Goal: Task Accomplishment & Management: Manage account settings

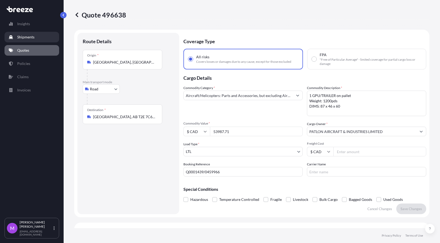
select select "Road"
select select "1"
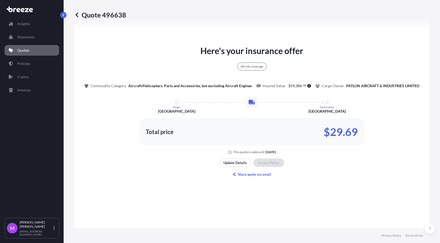
click at [76, 15] on icon at bounding box center [76, 14] width 5 height 5
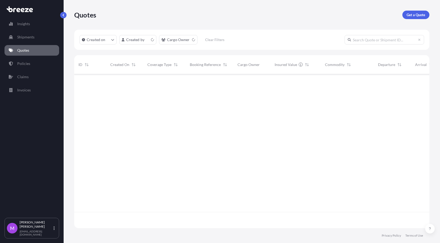
scroll to position [152, 350]
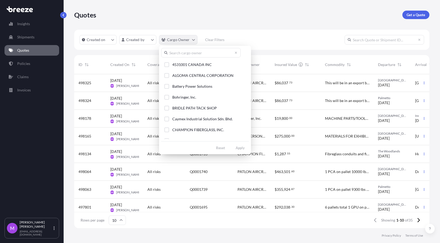
click at [190, 40] on html "Insights Shipments Quotes Policies Claims Invoices M [PERSON_NAME] [EMAIL_ADDRE…" at bounding box center [220, 121] width 440 height 243
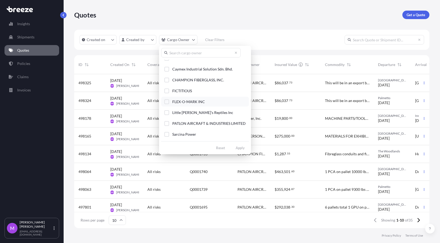
scroll to position [60, 0]
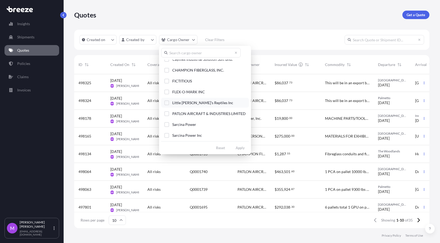
click at [168, 104] on div "Select Option" at bounding box center [166, 103] width 5 height 5
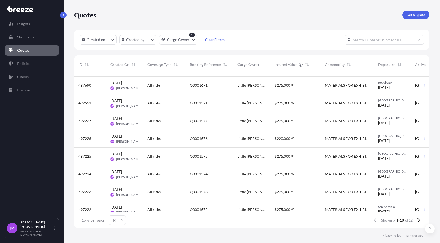
scroll to position [45, 0]
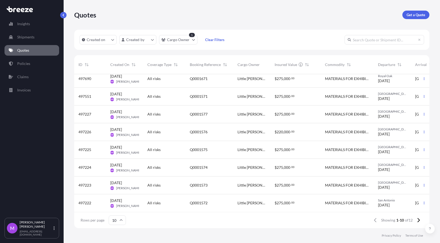
click at [283, 201] on div "$ 275 , 000 . 00" at bounding box center [296, 203] width 50 height 18
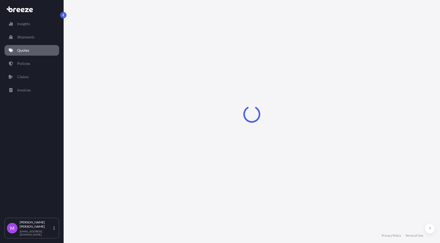
select select "Road"
select select "2"
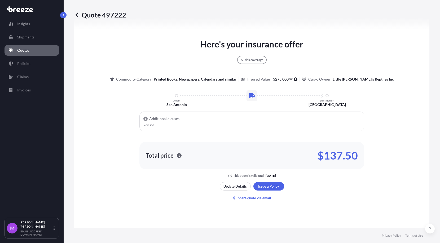
scroll to position [329, 0]
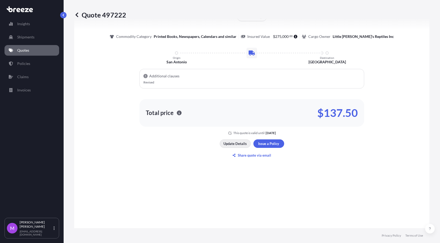
click at [224, 148] on button "Update Details" at bounding box center [235, 144] width 31 height 8
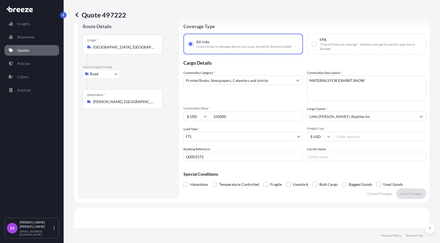
scroll to position [8, 0]
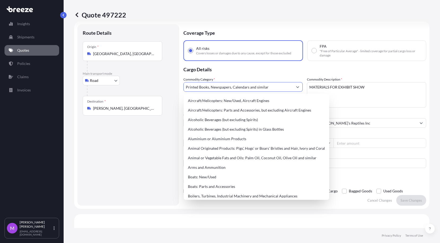
click at [269, 89] on input "Printed Books, Newspapers, Calendars and similar" at bounding box center [238, 87] width 109 height 10
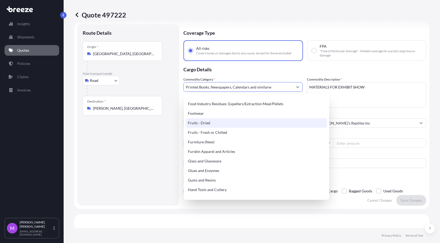
scroll to position [0, 0]
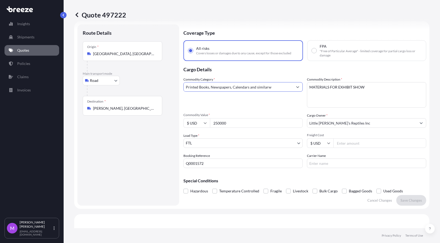
drag, startPoint x: 259, startPoint y: 84, endPoint x: 207, endPoint y: 88, distance: 51.9
click at [196, 84] on input "Printed Books, Newspapers, Calendars and similarw" at bounding box center [238, 87] width 109 height 10
click at [259, 86] on input "Printed Books, Newspapers, Calendars and similarw" at bounding box center [238, 87] width 109 height 10
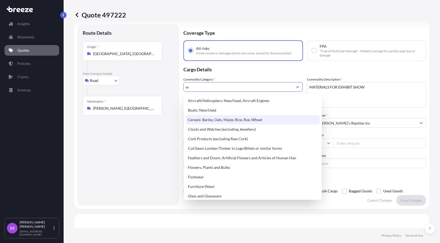
click at [80, 16] on p "Quote 497222" at bounding box center [100, 15] width 52 height 8
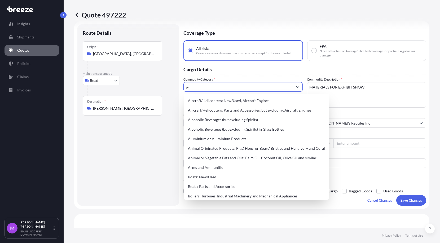
drag, startPoint x: 229, startPoint y: 88, endPoint x: 167, endPoint y: 89, distance: 62.4
click at [166, 88] on form "Route Details Place of loading Road Road Rail Origin * [GEOGRAPHIC_DATA], [GEOG…" at bounding box center [252, 115] width 356 height 188
click at [297, 88] on icon "Show suggestions" at bounding box center [297, 86] width 3 height 3
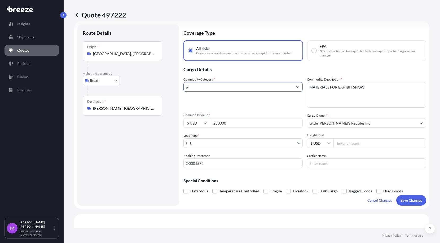
click at [297, 88] on icon "Show suggestions" at bounding box center [297, 86] width 3 height 3
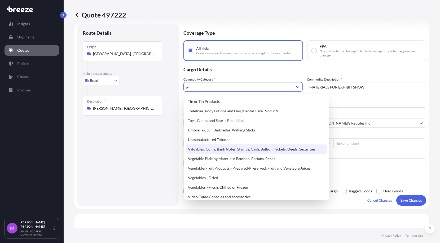
scroll to position [1235, 0]
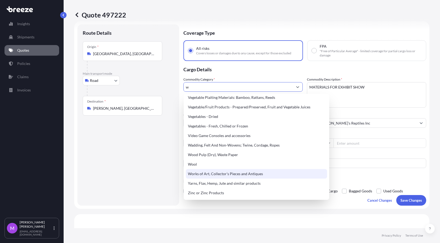
click at [218, 172] on div "Works of Art, Collector's Pieces and Antiques" at bounding box center [256, 174] width 141 height 10
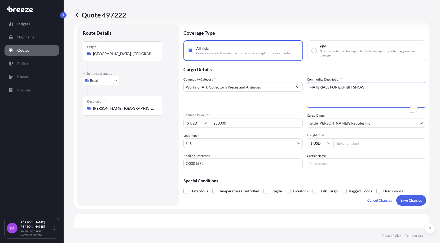
click at [360, 96] on textarea "MATERIALS FOR EXHIBIT SHOW" at bounding box center [366, 94] width 119 height 25
click at [380, 90] on textarea "MATERIALS FOR EXHIBIT SHOW" at bounding box center [366, 94] width 119 height 25
click at [293, 88] on button "Show suggestions" at bounding box center [298, 87] width 10 height 10
click at [285, 88] on input "Works of Art, Collector's Pieces and Antiques" at bounding box center [238, 87] width 109 height 10
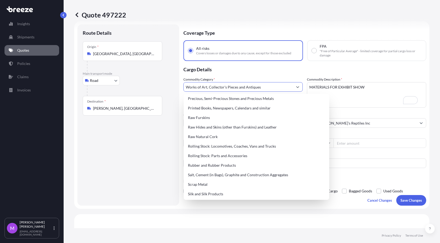
scroll to position [937, 0]
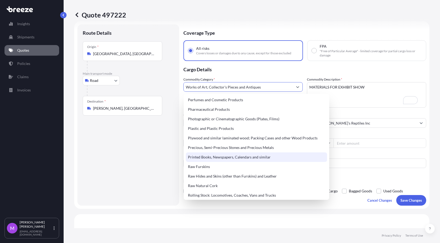
click at [243, 159] on div "Printed Books, Newspapers, Calendars and similar" at bounding box center [256, 158] width 141 height 10
type input "Printed Books, Newspapers, Calendars and similar"
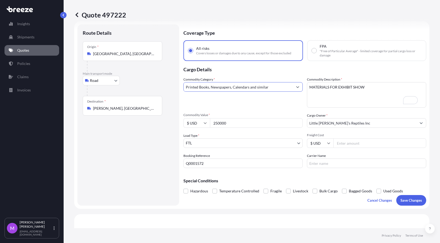
click at [355, 101] on textarea "MATERIALS FOR EXHIBIT SHOW" at bounding box center [366, 94] width 119 height 25
drag, startPoint x: 380, startPoint y: 93, endPoint x: 338, endPoint y: 91, distance: 42.7
click at [299, 82] on div "Commodity Category * Printed Books, Newspapers, Calendars and similar Commodity…" at bounding box center [305, 122] width 243 height 91
click at [347, 89] on textarea "MATERIALS FOR EXHIBIT SHOW" at bounding box center [366, 94] width 119 height 25
click at [378, 86] on textarea "MATERIALS FOR EXHIBIT SHOW" at bounding box center [366, 94] width 119 height 25
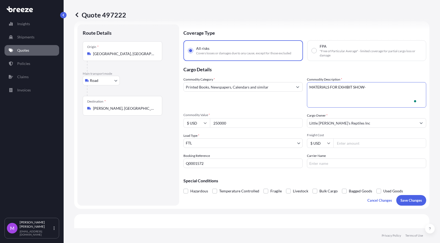
paste textarea "San Antonio to [PERSON_NAME] (2 trucks) TOTAL VALUE $250,000 USD - including (7…"
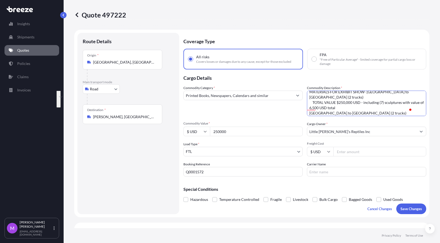
scroll to position [0, 0]
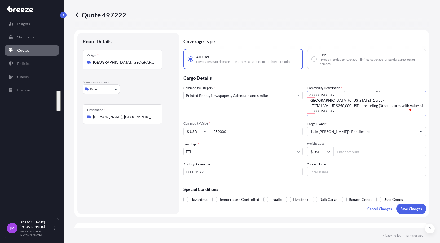
drag, startPoint x: 365, startPoint y: 97, endPoint x: 379, endPoint y: 118, distance: 24.7
click at [379, 118] on div "Commodity Category * Printed Books, Newspapers, Calendars and similar Commodity…" at bounding box center [305, 130] width 243 height 91
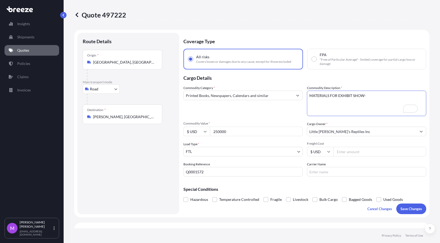
drag, startPoint x: 347, startPoint y: 100, endPoint x: 381, endPoint y: 101, distance: 34.0
click at [347, 100] on textarea "MATERIALS FOR EXHIBIT SHOW" at bounding box center [366, 103] width 119 height 25
click at [388, 99] on textarea "MATERIALS FOR EXHIBIT SHOW" at bounding box center [366, 103] width 119 height 25
paste textarea "including (7) sculptures with value of 6,500 USD total"
click at [350, 106] on textarea "MATERIALS FOR EXHIBIT SHOW" at bounding box center [366, 103] width 119 height 25
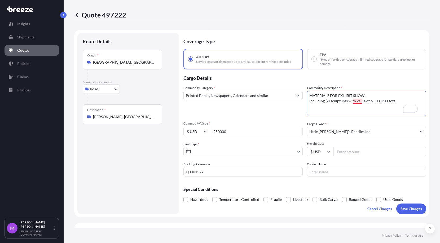
click at [359, 103] on textarea "MATERIALS FOR EXHIBIT SHOW" at bounding box center [366, 103] width 119 height 25
click at [388, 98] on textarea "MATERIALS FOR EXHIBIT SHOW" at bounding box center [366, 103] width 119 height 25
click at [398, 102] on textarea "MATERIALS FOR EXHIBIT SHOW" at bounding box center [366, 103] width 119 height 25
type textarea "MATERIALS FOR EXHIBIT SHOW- including (7) sculptures with a value of 6,500 USD …"
click at [405, 206] on button "Save Changes" at bounding box center [412, 209] width 30 height 11
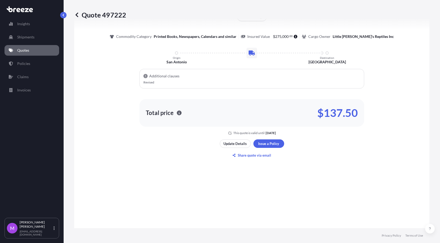
select select "Road"
select select "2"
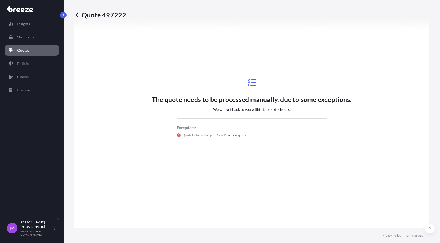
scroll to position [266, 0]
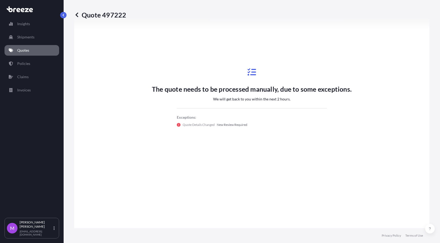
click at [35, 51] on link "Quotes" at bounding box center [32, 50] width 55 height 11
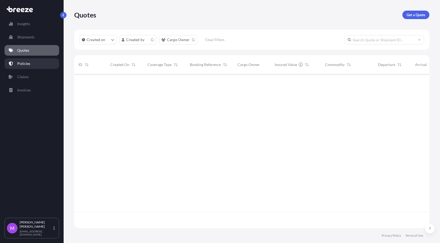
scroll to position [152, 350]
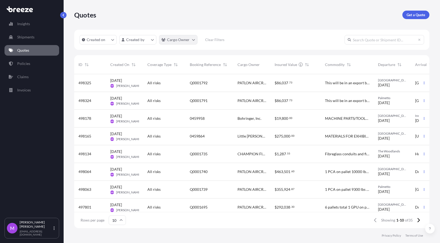
click at [188, 42] on html "Insights Shipments Quotes Policies Claims Invoices M [PERSON_NAME] [EMAIL_ADDRE…" at bounding box center [220, 121] width 440 height 243
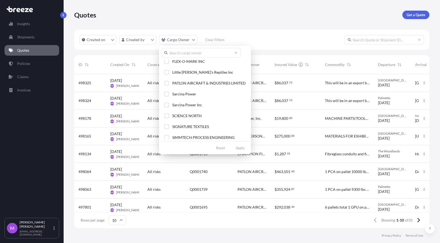
scroll to position [60, 0]
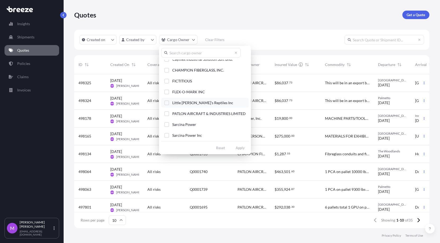
click at [167, 103] on div "Select Option" at bounding box center [166, 103] width 5 height 5
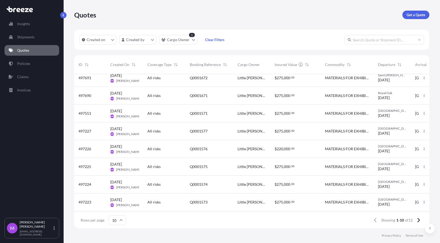
scroll to position [33, 0]
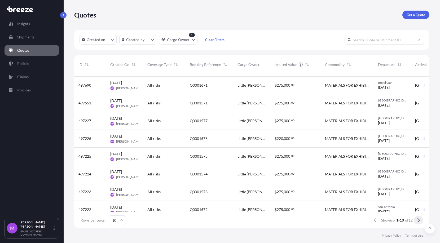
click at [415, 220] on button at bounding box center [418, 220] width 9 height 8
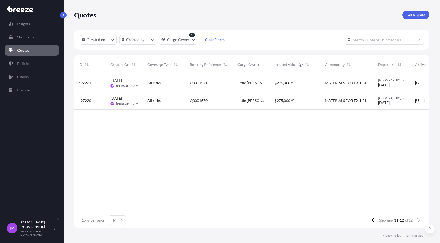
click at [336, 85] on span "MATERIALS FOR EXHIBIT SHOW" at bounding box center [347, 82] width 45 height 5
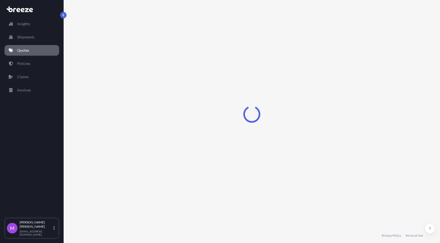
select select "Road"
select select "2"
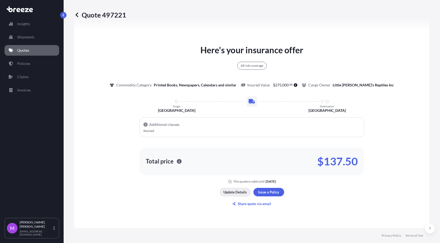
scroll to position [329, 0]
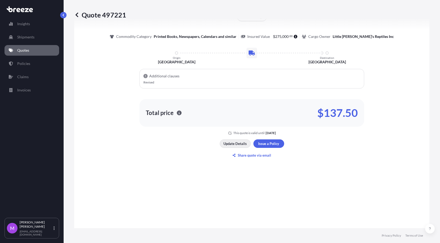
click at [226, 145] on p "Update Details" at bounding box center [235, 143] width 23 height 5
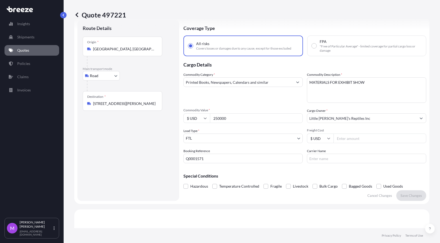
scroll to position [8, 0]
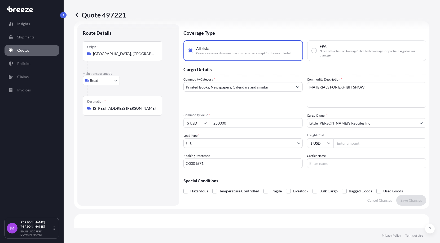
drag, startPoint x: 330, startPoint y: 99, endPoint x: 354, endPoint y: 97, distance: 24.0
click at [332, 99] on textarea "MATERIALS FOR EXHIBIT SHOW" at bounding box center [366, 94] width 119 height 25
click at [376, 95] on textarea "MATERIALS FOR EXHIBIT SHOW" at bounding box center [366, 94] width 119 height 25
paste textarea "including (6) sculptures with value of 6,000 USD total"
click at [384, 90] on textarea "MATERIALS FOR EXHIBIT SHOW" at bounding box center [366, 94] width 119 height 25
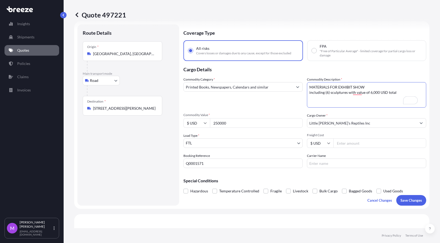
click at [379, 89] on textarea "MATERIALS FOR EXHIBIT SHOW" at bounding box center [366, 94] width 119 height 25
click at [357, 93] on textarea "MATERIALS FOR EXHIBIT SHOW" at bounding box center [366, 94] width 119 height 25
type textarea "MATERIALS FOR EXHIBIT SHOW- including (6) sculptures with a value of 6,000 USD …"
click at [401, 202] on p "Save Changes" at bounding box center [411, 200] width 21 height 5
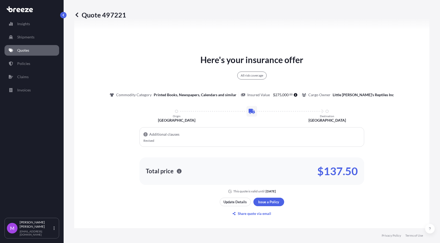
scroll to position [0, 0]
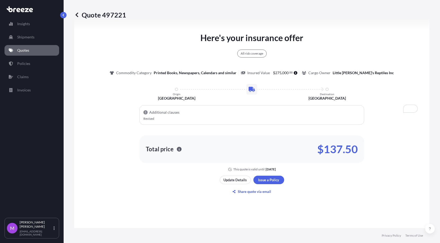
select select "Road"
select select "2"
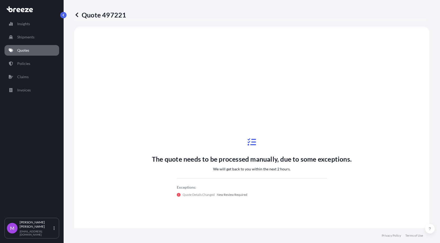
click at [77, 14] on icon at bounding box center [76, 14] width 5 height 5
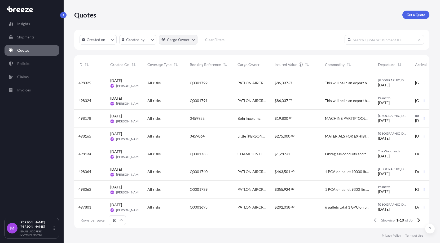
click at [194, 41] on html "Insights Shipments Quotes Policies Claims Invoices M [PERSON_NAME] [EMAIL_ADDRE…" at bounding box center [220, 121] width 440 height 243
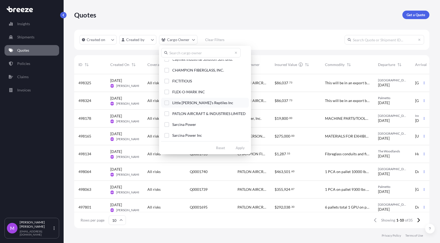
click at [170, 103] on button "Little [PERSON_NAME]'s Reptiles Inc" at bounding box center [205, 103] width 88 height 10
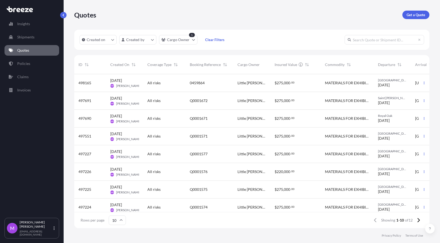
click at [300, 84] on div "$ 275 , 000 . 00" at bounding box center [296, 82] width 42 height 5
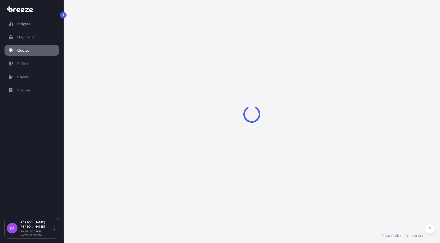
select select "Road"
select select "2"
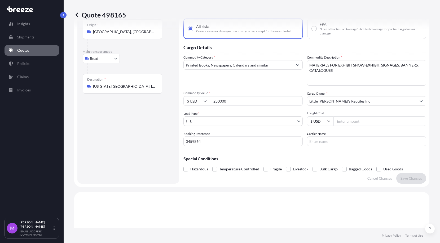
click at [355, 69] on textarea "MATERIALS FOR EXHIBIT SHOW-EXHIBIT, SIGNAGES, BANNERS, CATALOGUES" at bounding box center [366, 72] width 119 height 25
click at [357, 71] on textarea "MATERIALS FOR EXHIBIT SHOW-EXHIBIT, SIGNAGES, BANNERS, CATALOGUES" at bounding box center [366, 72] width 119 height 25
paste textarea "including (3) sculptures with value of 3,500 USD total"
drag, startPoint x: 355, startPoint y: 72, endPoint x: 296, endPoint y: 63, distance: 59.7
click at [296, 63] on div "Commodity Category * Printed Books, Newspapers, Calendars and similar Commodity…" at bounding box center [305, 100] width 243 height 91
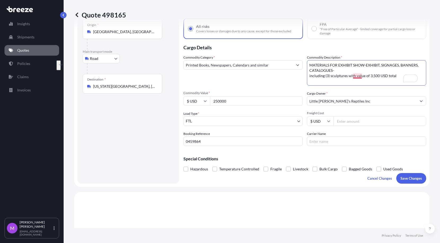
click at [359, 75] on textarea "MATERIALS FOR EXHIBIT SHOW-EXHIBIT, SIGNAGES, BANNERS, CATALOGUES" at bounding box center [366, 72] width 119 height 25
click at [353, 77] on textarea "MATERIALS FOR EXHIBIT SHOW-EXHIBIT, SIGNAGES, BANNERS, CATALOGUES" at bounding box center [366, 72] width 119 height 25
type textarea "MATERIALS FOR EXHIBIT SHOW-EXHIBIT, SIGNAGES, BANNERS, CATALOGUES- including (3…"
click at [403, 180] on p "Save Changes" at bounding box center [411, 178] width 21 height 5
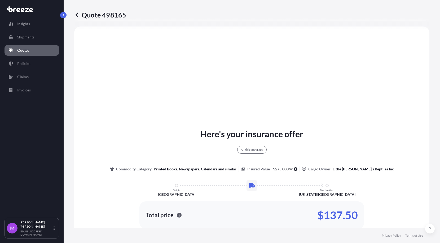
select select "Road"
select select "2"
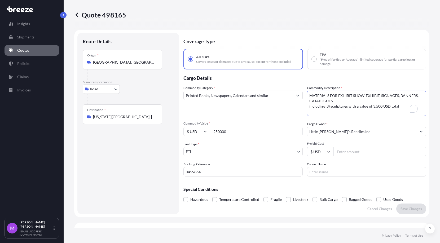
drag, startPoint x: 372, startPoint y: 103, endPoint x: 304, endPoint y: 93, distance: 68.8
click at [304, 93] on div "Commodity Category * Printed Books, Newspapers, Calendars and similar Commodity…" at bounding box center [305, 130] width 243 height 91
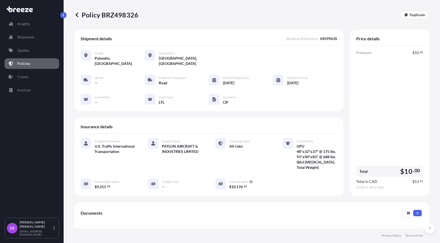
scroll to position [86, 0]
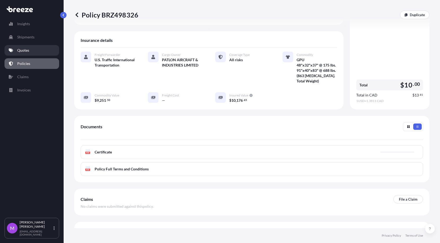
click at [33, 53] on link "Quotes" at bounding box center [32, 50] width 55 height 11
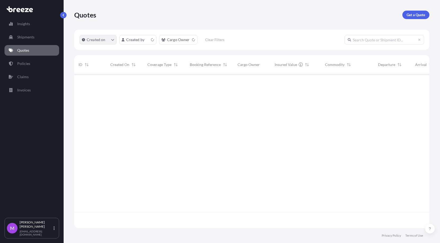
scroll to position [152, 350]
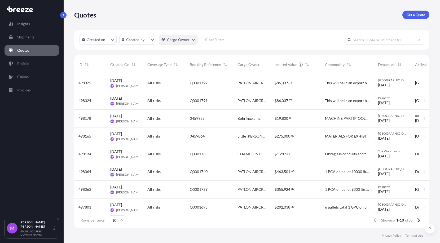
click at [193, 41] on html "Insights Shipments Quotes Policies Claims Invoices M [PERSON_NAME] [EMAIL_ADDRE…" at bounding box center [220, 121] width 440 height 243
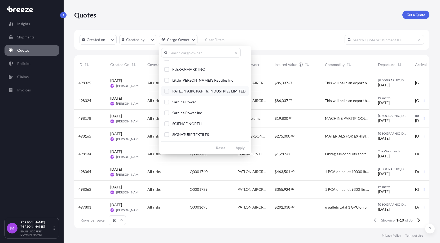
scroll to position [60, 0]
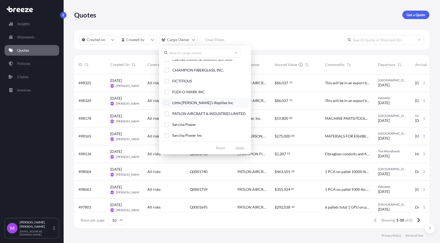
click at [168, 103] on div "Select Option" at bounding box center [166, 103] width 5 height 5
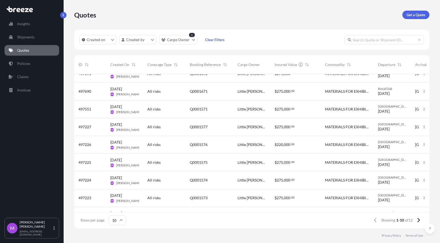
scroll to position [45, 0]
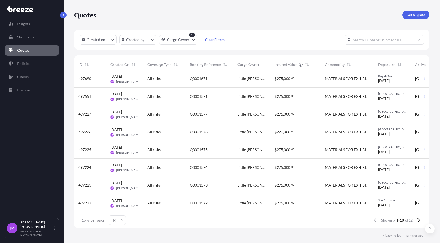
click at [404, 202] on div "San Antonio 18/06/2025" at bounding box center [392, 203] width 29 height 10
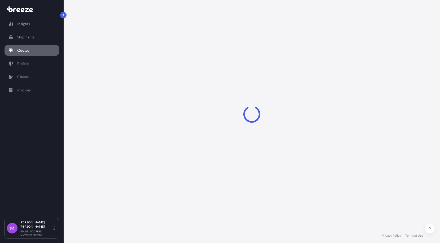
select select "Road"
select select "2"
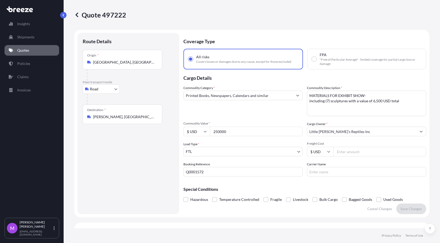
click at [354, 101] on textarea "MATERIALS FOR EXHIBIT SHOW- including (7) sculptures with a value of 6,500 USD …" at bounding box center [366, 103] width 119 height 25
drag, startPoint x: 366, startPoint y: 95, endPoint x: 289, endPoint y: 94, distance: 76.7
click at [289, 94] on div "Commodity Category * Printed Books, Newspapers, Calendars and similar Commodity…" at bounding box center [305, 130] width 243 height 91
paste textarea "EXHIBIT, SIGNAGES, BANNERS, CATALOGUES- including (3) sculptures with a value o…"
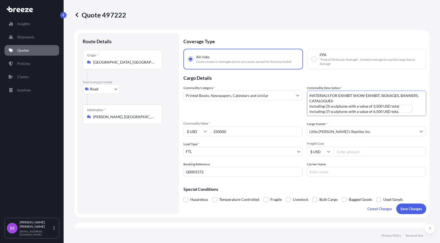
type textarea "MATERIALS FOR EXHIBIT SHOW- including (7) sculptures with a value of 6,500 USD …"
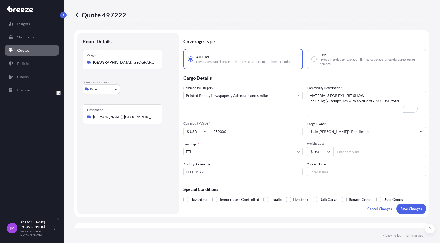
click at [353, 101] on textarea "MATERIALS FOR EXHIBIT SHOW- including (7) sculptures with a value of 6,500 USD …" at bounding box center [366, 103] width 119 height 25
click at [374, 95] on textarea "MATERIALS FOR EXHIBIT SHOW- including (7) sculptures with a value of 6,500 USD …" at bounding box center [366, 103] width 119 height 25
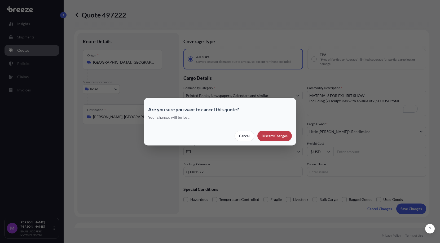
click at [268, 137] on p "Discard Changes" at bounding box center [275, 135] width 26 height 5
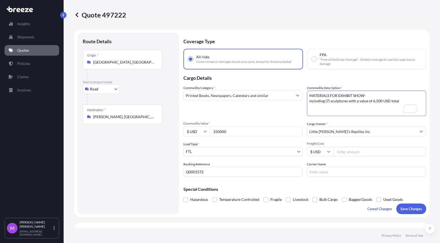
scroll to position [66, 0]
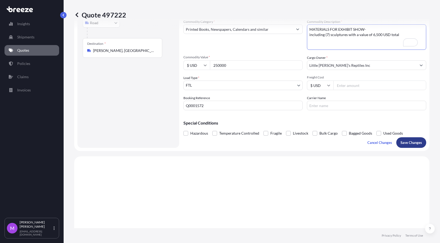
click at [412, 144] on p "Save Changes" at bounding box center [411, 142] width 21 height 5
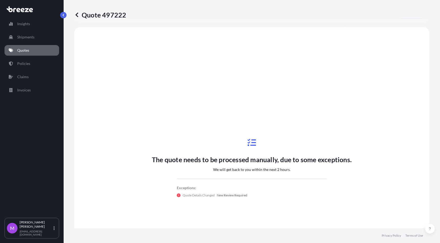
scroll to position [0, 0]
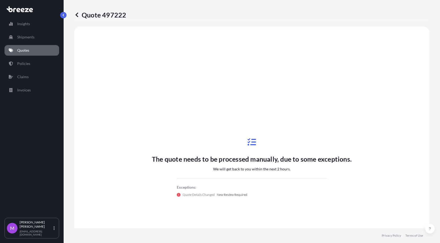
select select "Road"
select select "2"
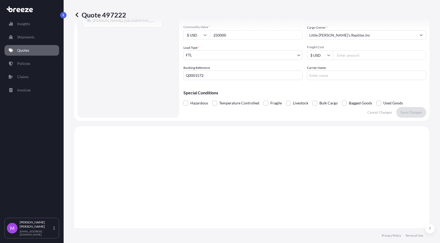
scroll to position [64, 0]
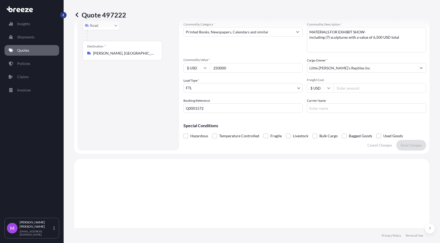
click at [65, 16] on button "button" at bounding box center [63, 15] width 6 height 6
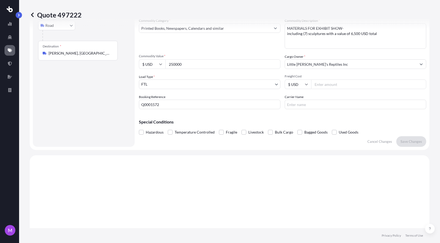
scroll to position [0, 0]
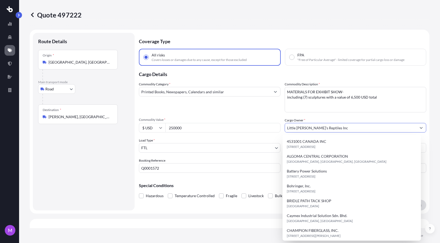
drag, startPoint x: 333, startPoint y: 129, endPoint x: 434, endPoint y: 129, distance: 101.1
click at [285, 125] on input "Little [PERSON_NAME]'s Reptiles Inc" at bounding box center [351, 128] width 132 height 10
